Goal: Information Seeking & Learning: Find specific page/section

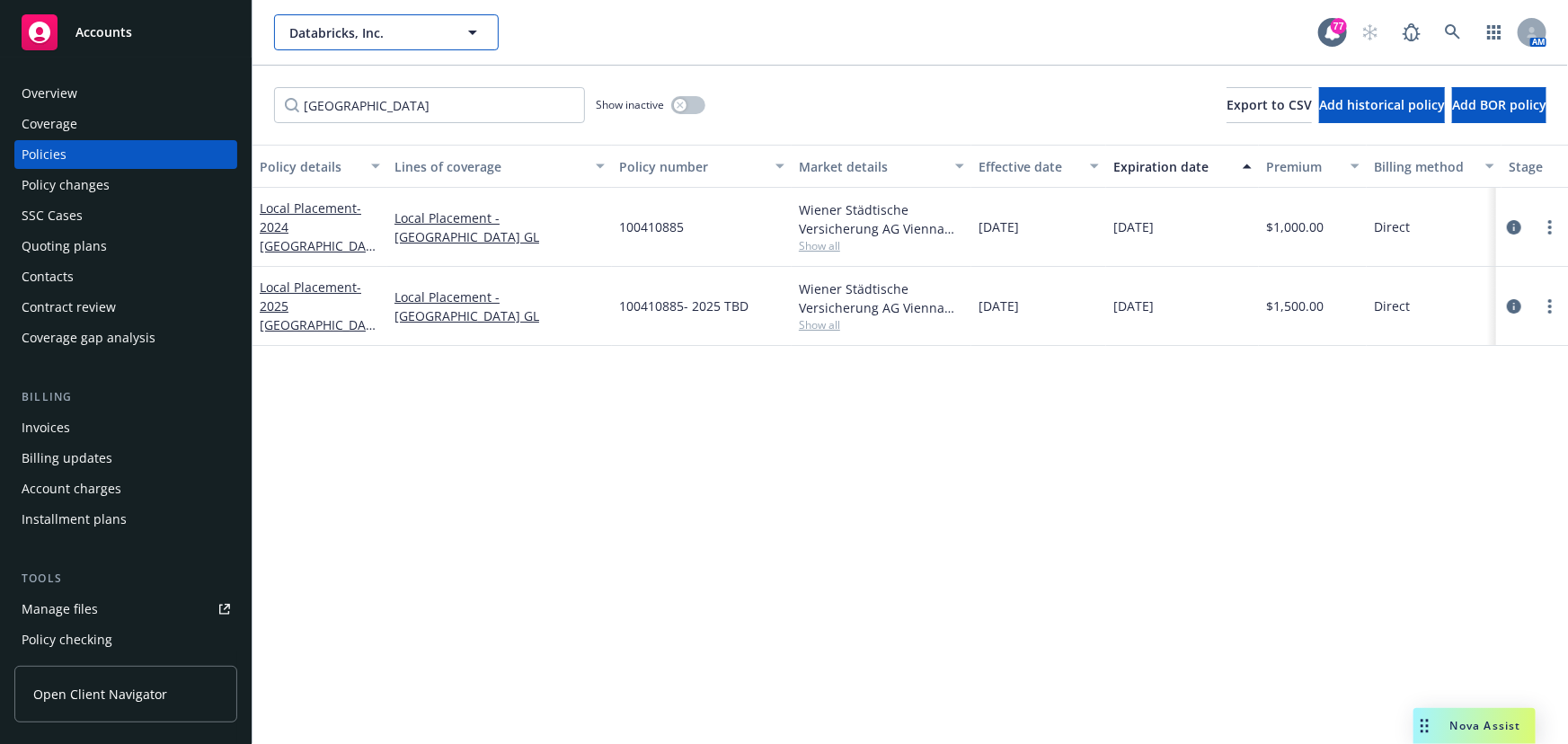
click at [478, 28] on icon "button" at bounding box center [473, 32] width 21 height 21
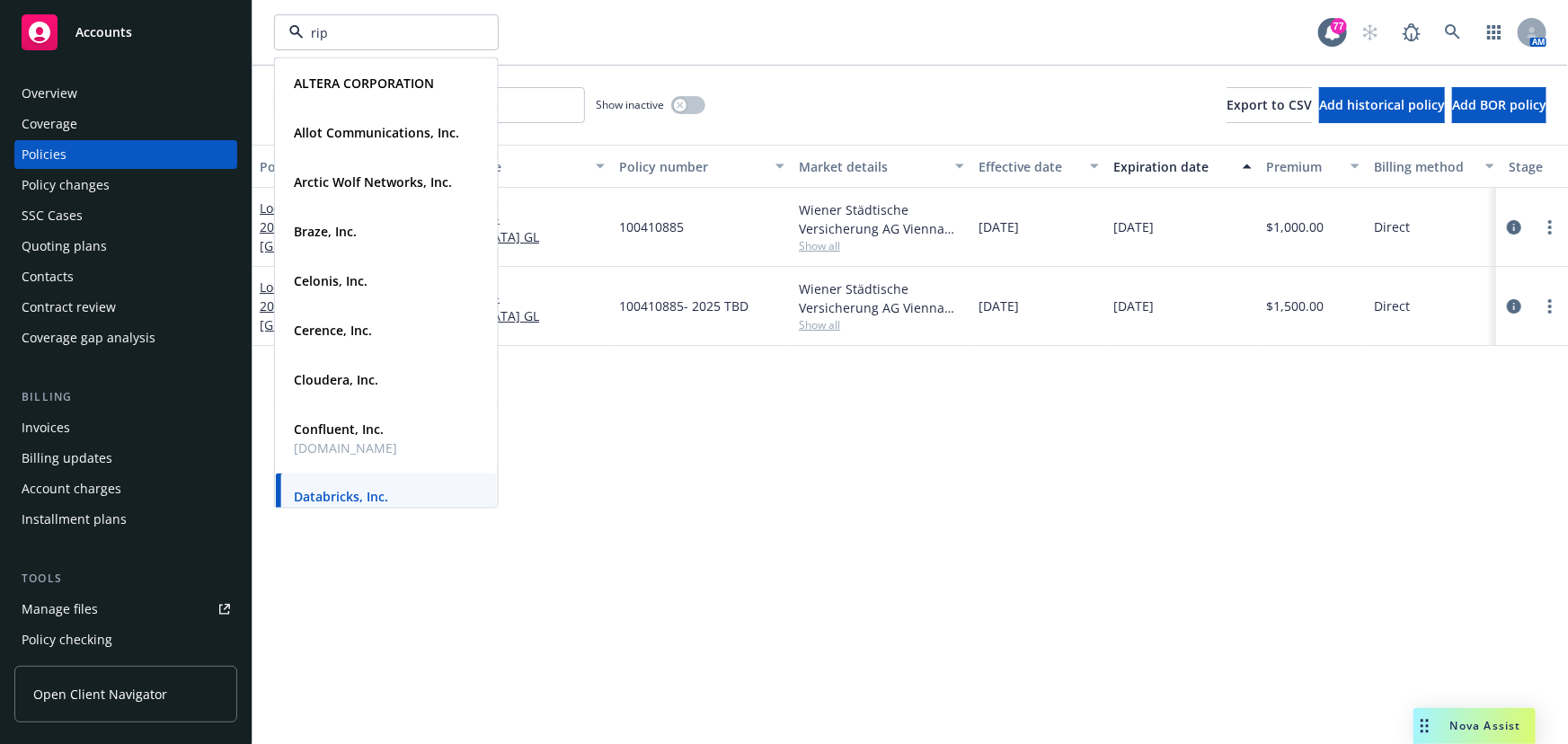
type input "[PERSON_NAME]"
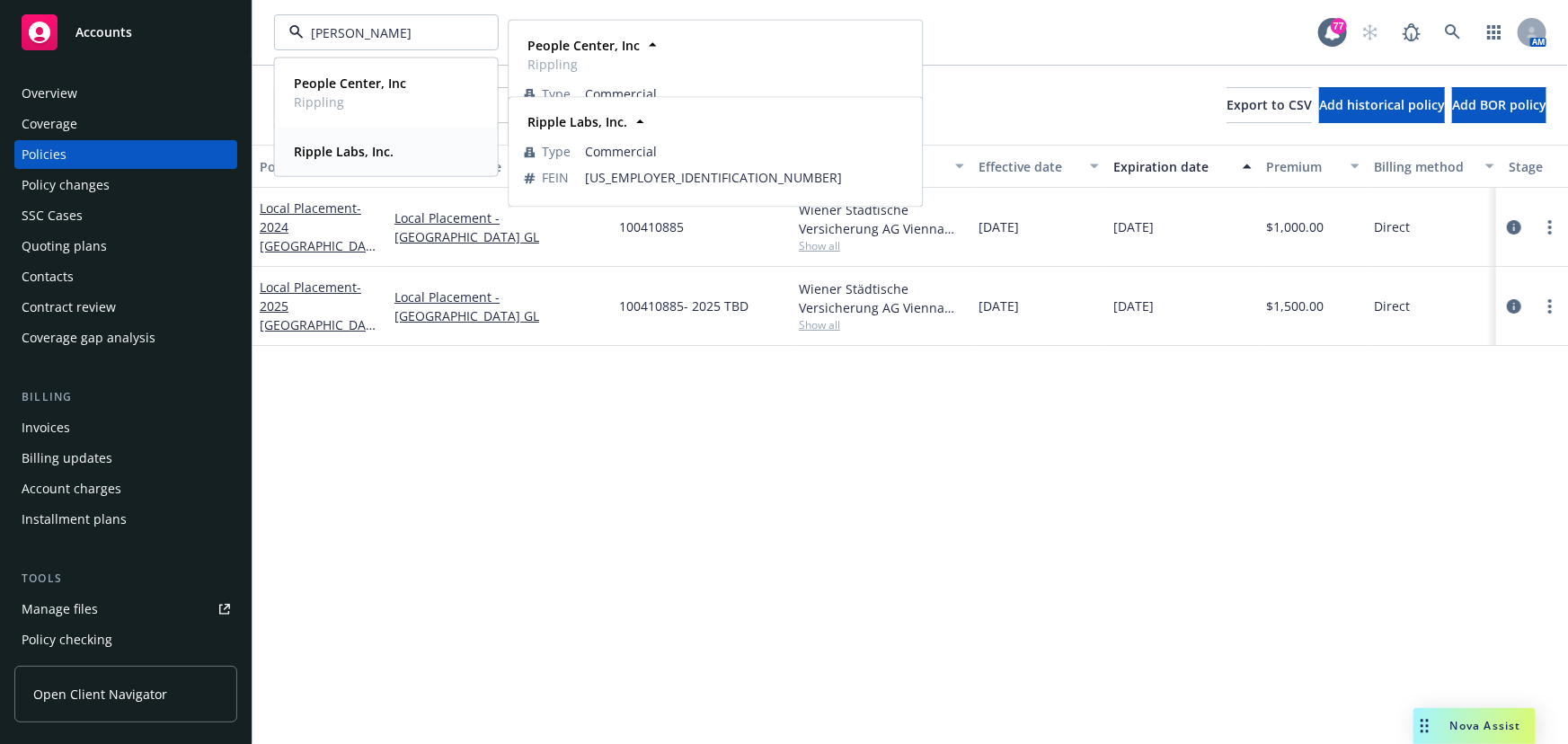
click at [350, 161] on div "Ripple Labs, Inc." at bounding box center [342, 152] width 111 height 26
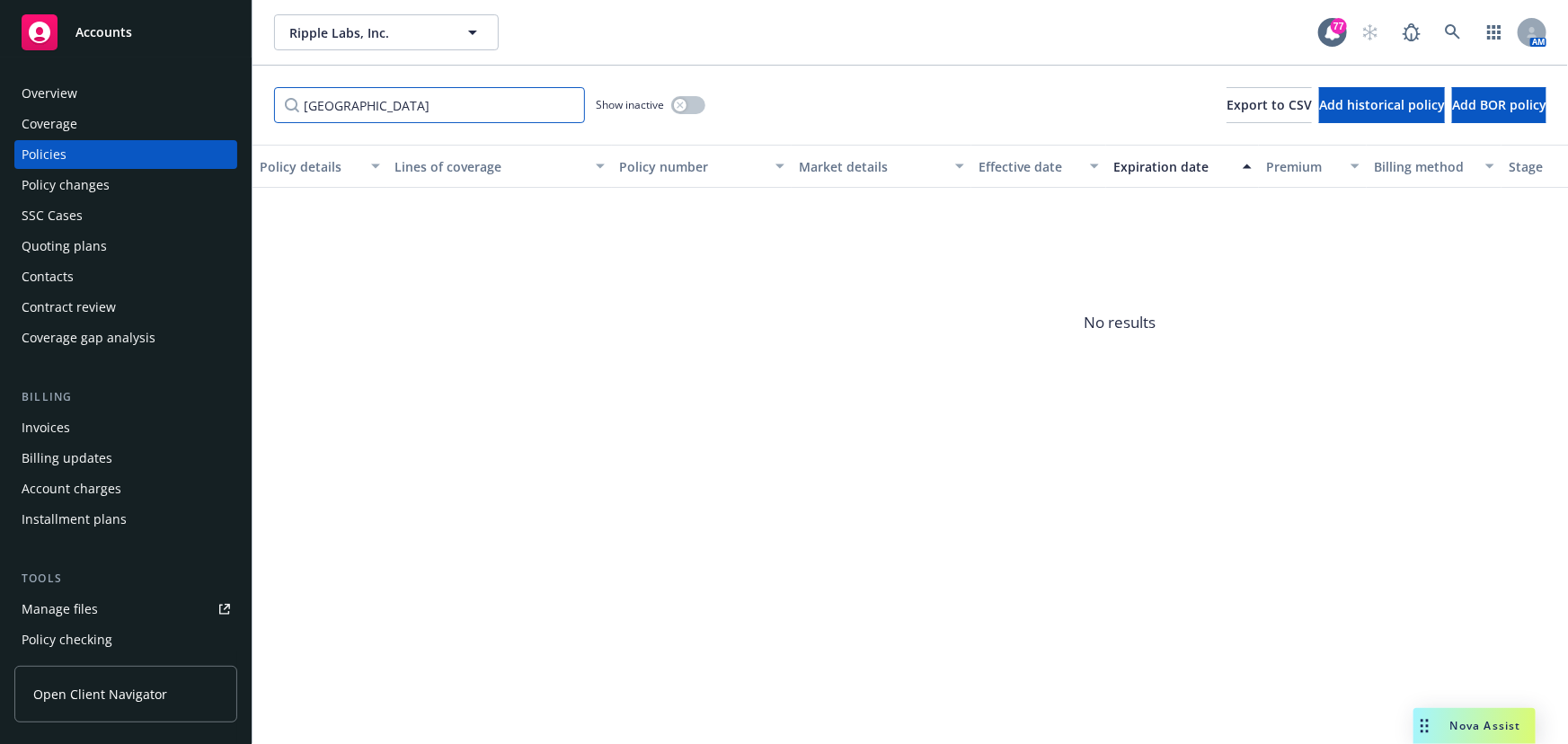
click at [363, 105] on input "serbia" at bounding box center [429, 105] width 311 height 36
click at [562, 104] on input "serbia" at bounding box center [429, 105] width 311 height 36
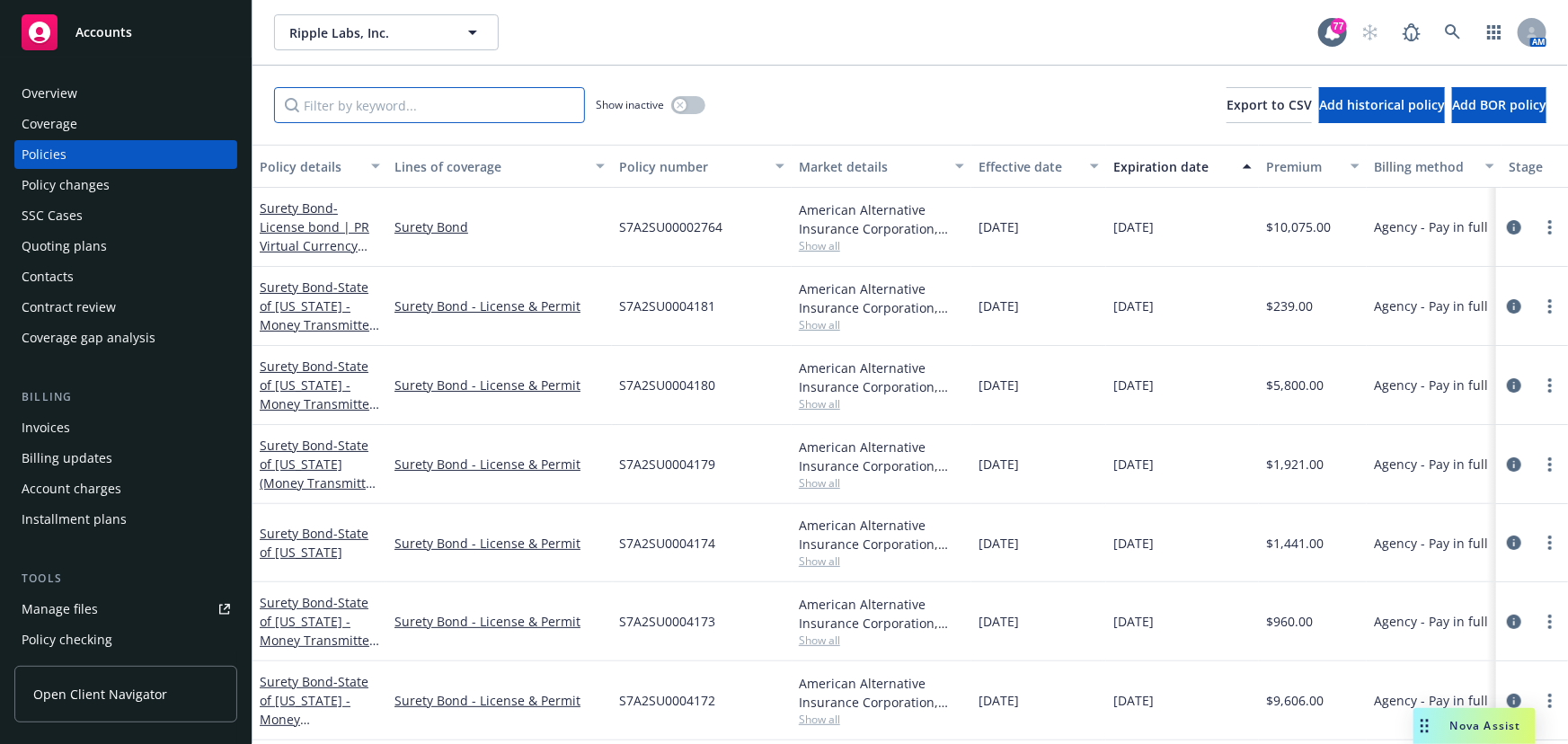
click at [501, 102] on input "Filter by keyword..." at bounding box center [429, 105] width 311 height 36
type input "India"
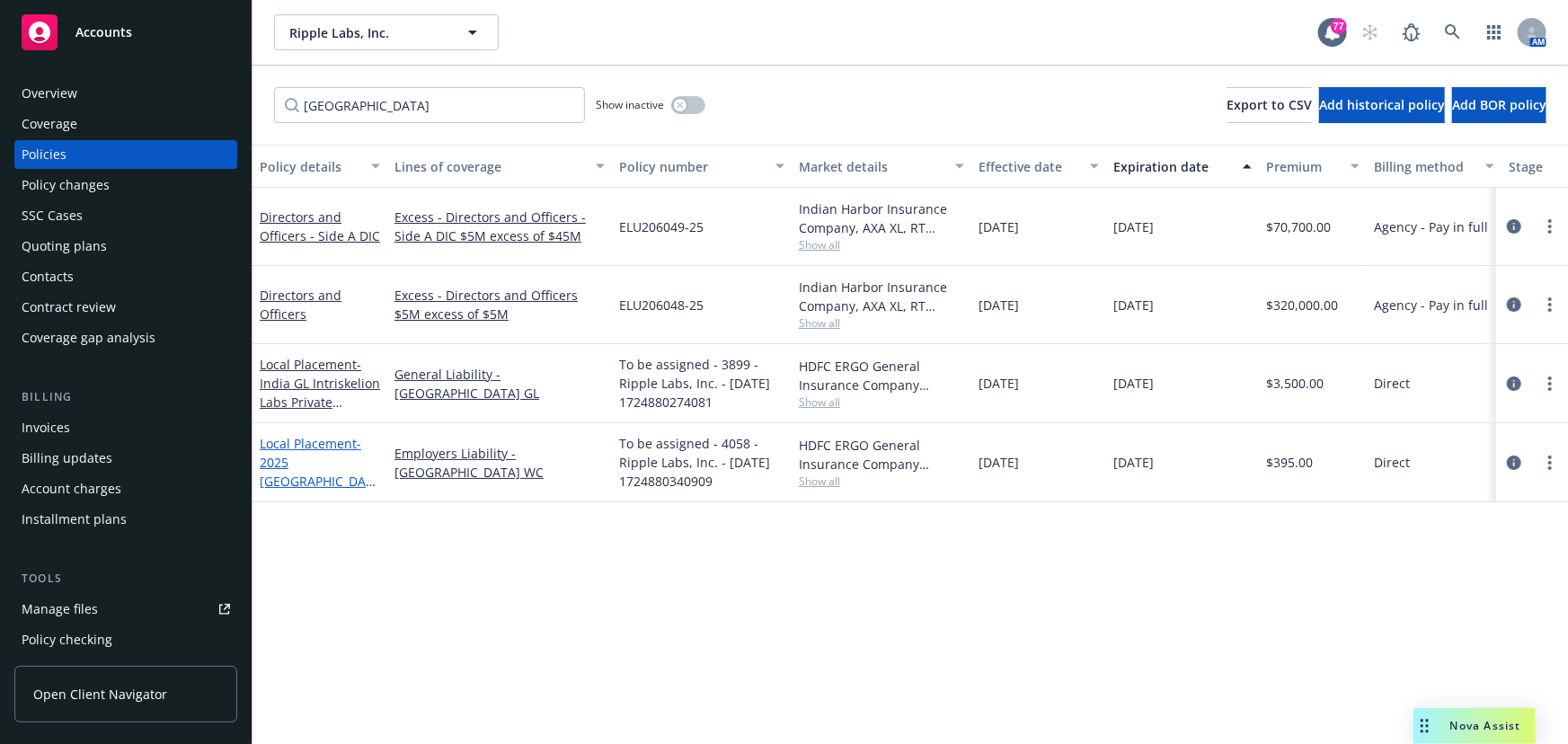
click at [312, 462] on span "- 2025 India WC" at bounding box center [317, 472] width 116 height 74
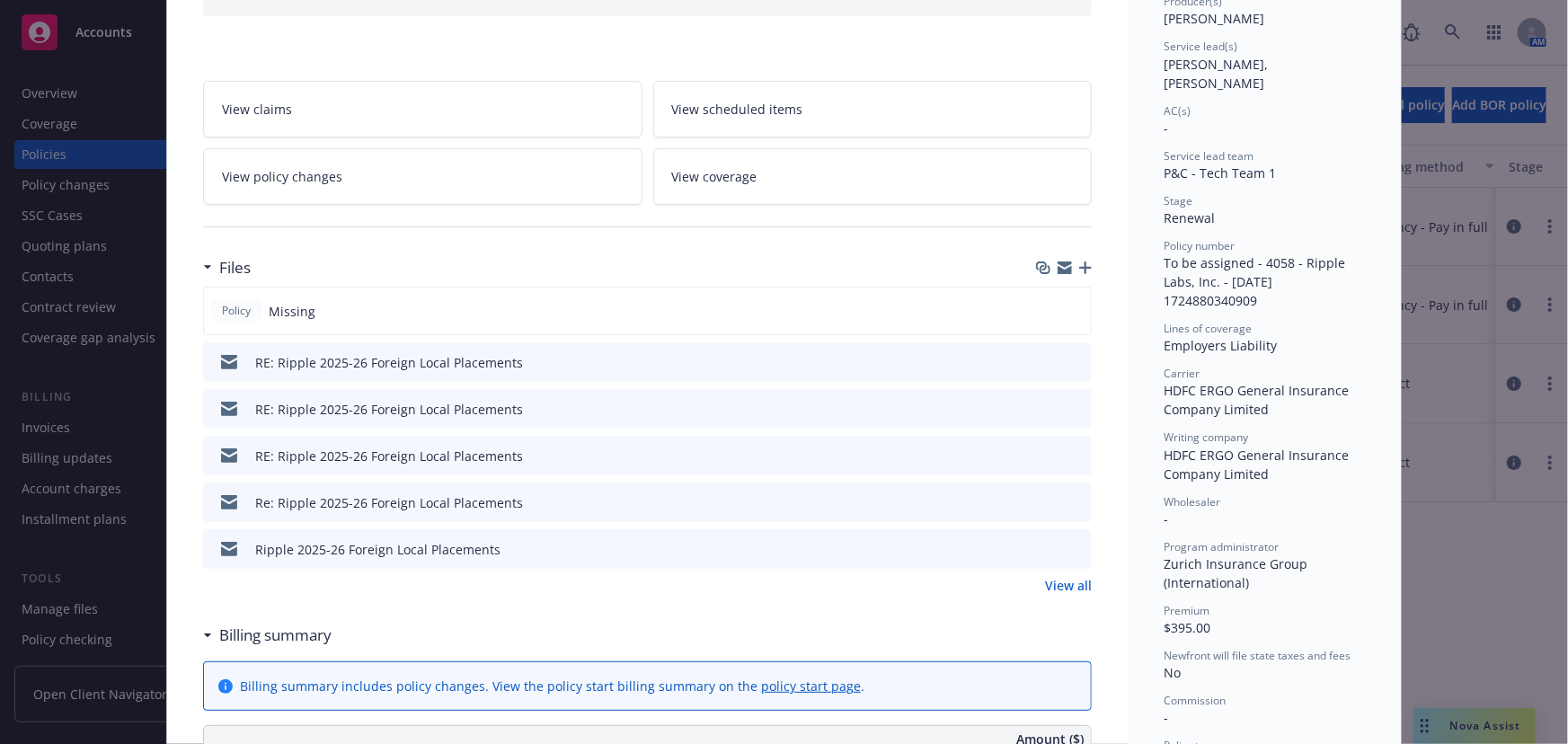
scroll to position [245, 0]
click at [1069, 579] on link "View all" at bounding box center [1068, 584] width 47 height 18
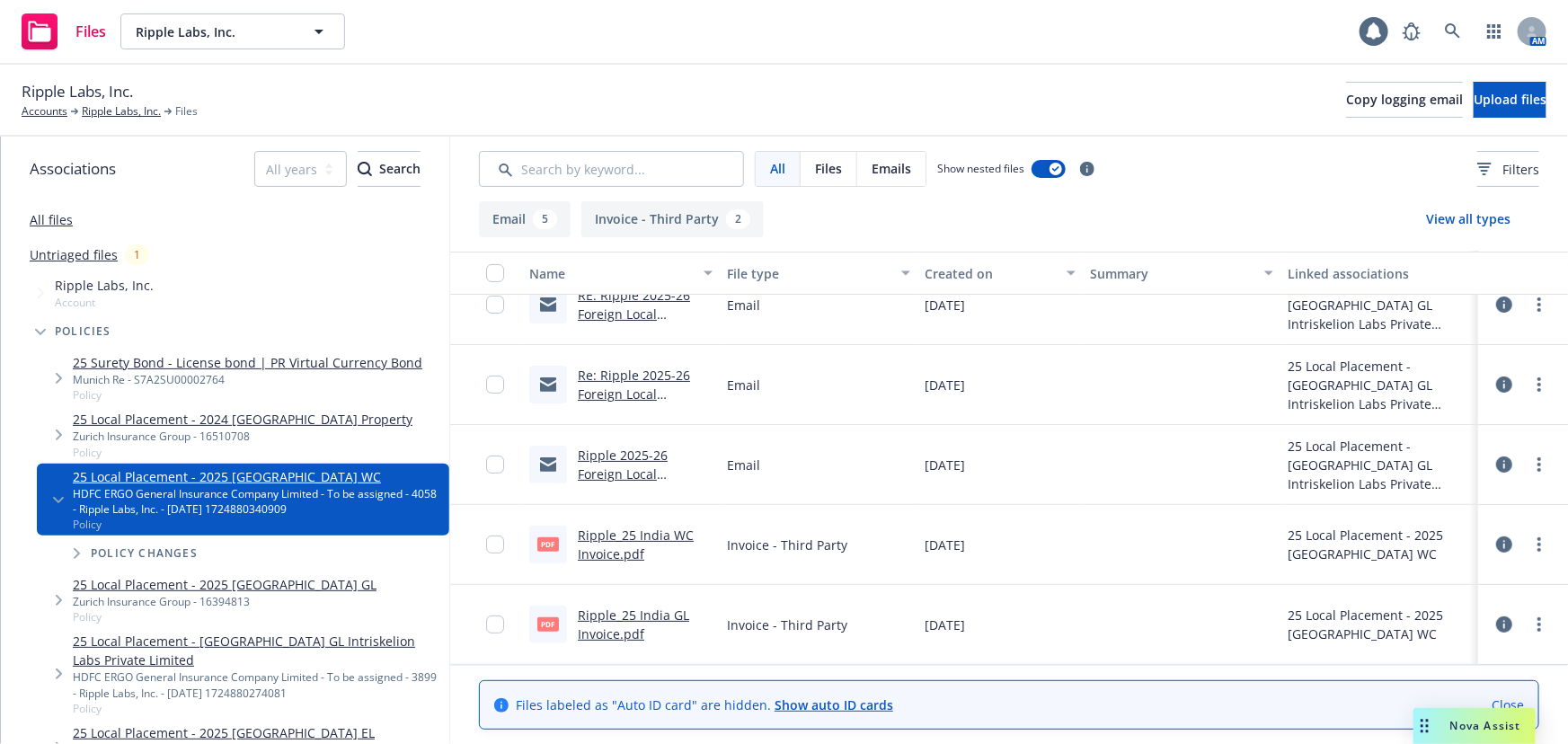
scroll to position [187, 0]
click at [635, 529] on link "Ripple_25 India WC Invoice.pdf" at bounding box center [635, 545] width 116 height 36
